Goal: Information Seeking & Learning: Learn about a topic

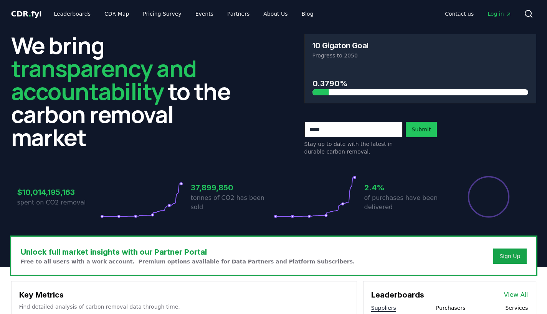
click at [326, 91] on div at bounding box center [221, 92] width 216 height 6
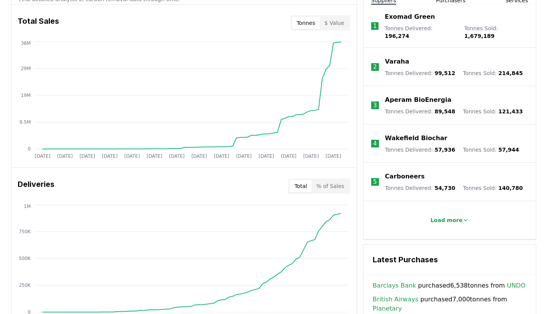
scroll to position [308, 0]
click at [443, 212] on button "Load more" at bounding box center [449, 219] width 51 height 15
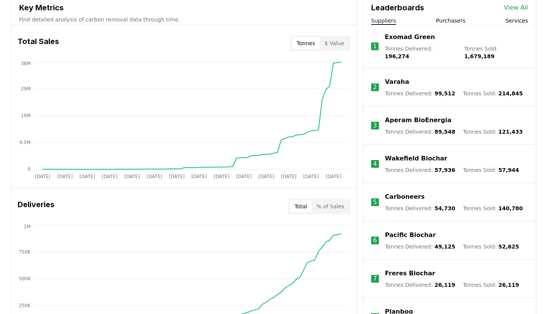
scroll to position [257, 0]
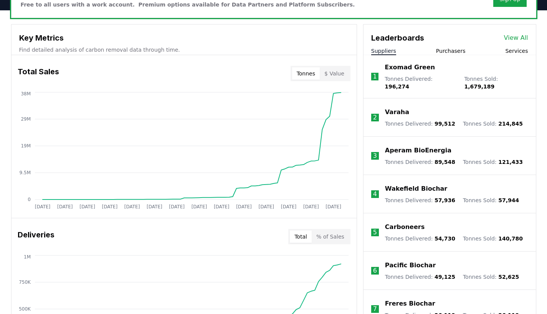
click at [446, 46] on div "Leaderboards View All Suppliers Purchasers Services" at bounding box center [449, 40] width 172 height 31
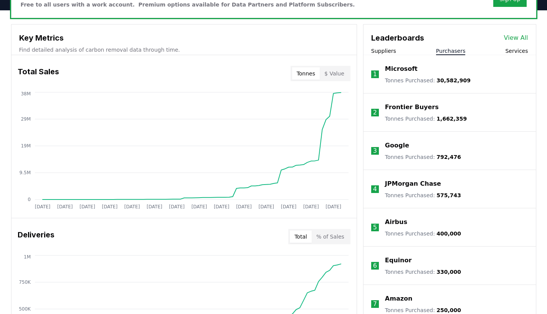
click at [446, 48] on button "Purchasers" at bounding box center [451, 51] width 30 height 8
click at [379, 52] on button "Suppliers" at bounding box center [383, 51] width 25 height 8
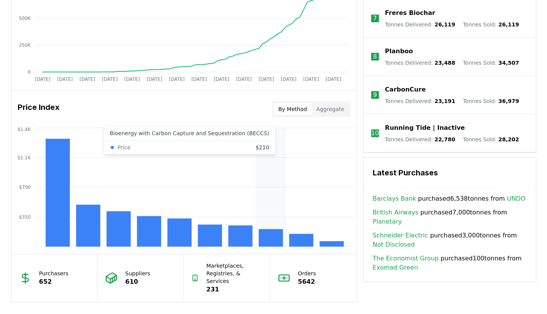
scroll to position [588, 0]
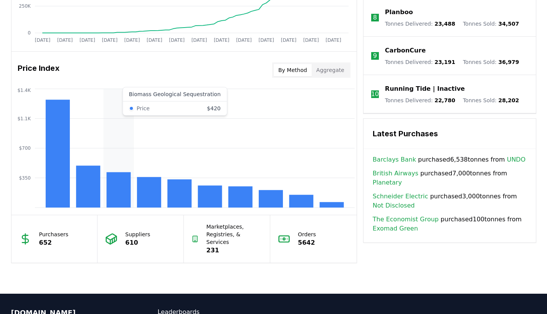
click at [122, 191] on rect at bounding box center [118, 190] width 24 height 35
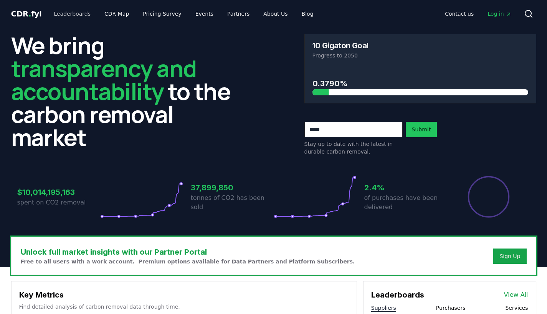
scroll to position [0, 0]
click at [65, 16] on link "Leaderboards" at bounding box center [72, 14] width 49 height 14
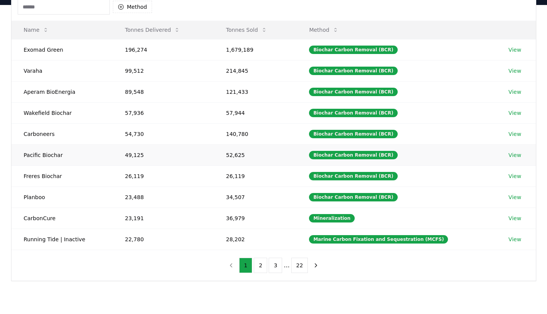
scroll to position [85, 0]
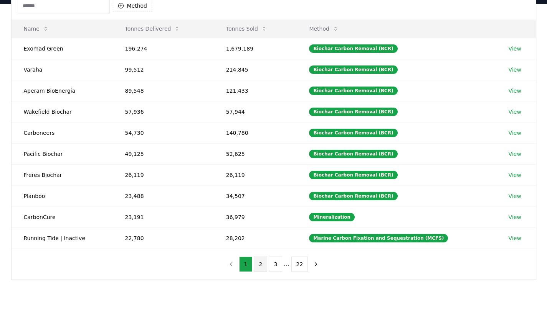
click at [263, 265] on button "2" at bounding box center [260, 264] width 13 height 15
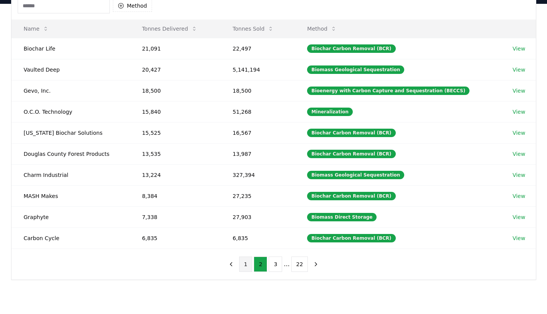
click at [245, 260] on button "1" at bounding box center [245, 264] width 13 height 15
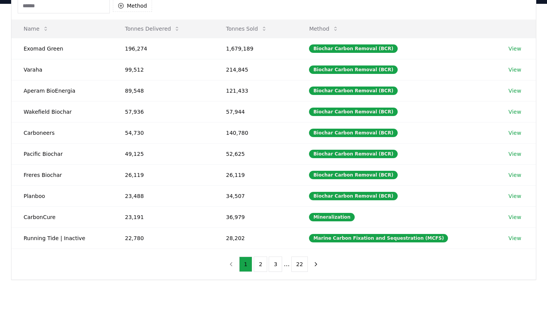
click at [262, 273] on div "1 2 3 ... 22" at bounding box center [274, 264] width 114 height 31
click at [262, 270] on button "2" at bounding box center [260, 264] width 13 height 15
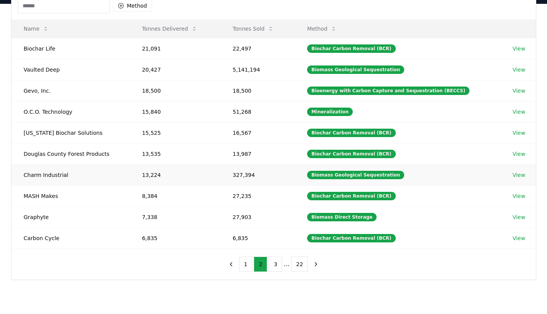
click at [59, 170] on td "Charm Industrial" at bounding box center [71, 175] width 118 height 21
click at [512, 171] on link "View" at bounding box center [518, 175] width 13 height 8
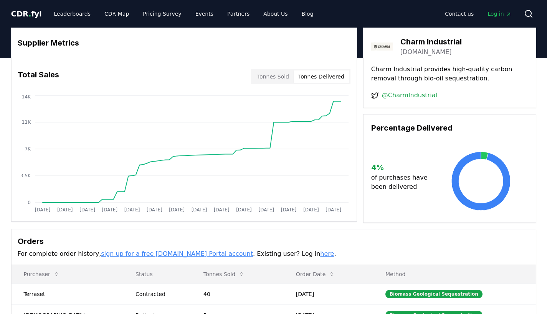
click at [316, 81] on button "Tonnes Delivered" at bounding box center [320, 77] width 55 height 12
